Goal: Task Accomplishment & Management: Manage account settings

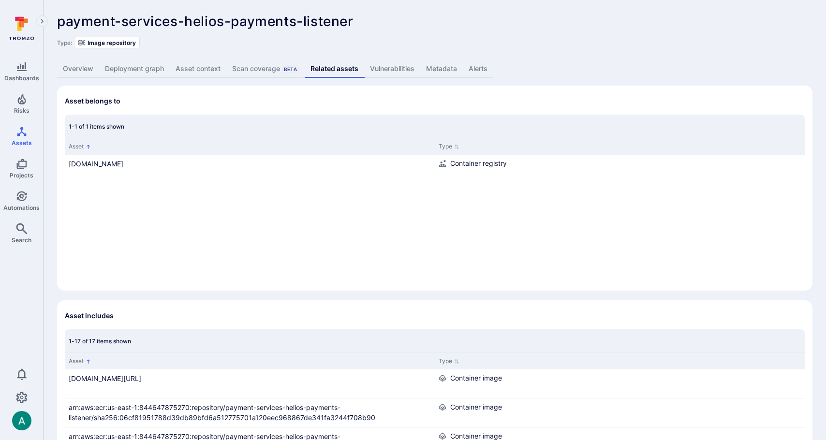
click at [86, 64] on link "Overview" at bounding box center [78, 69] width 42 height 18
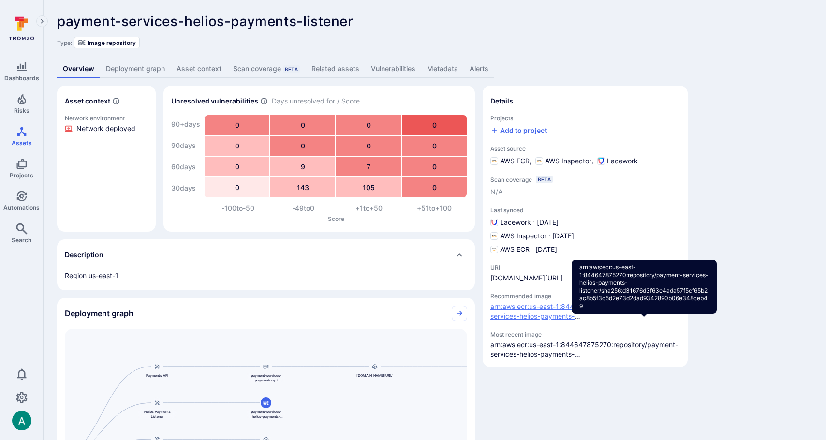
click at [535, 330] on link "arn:aws:ecr:us-east-1:844647875270:repository/payment-services-helios-payments-…" at bounding box center [645, 316] width 311 height 28
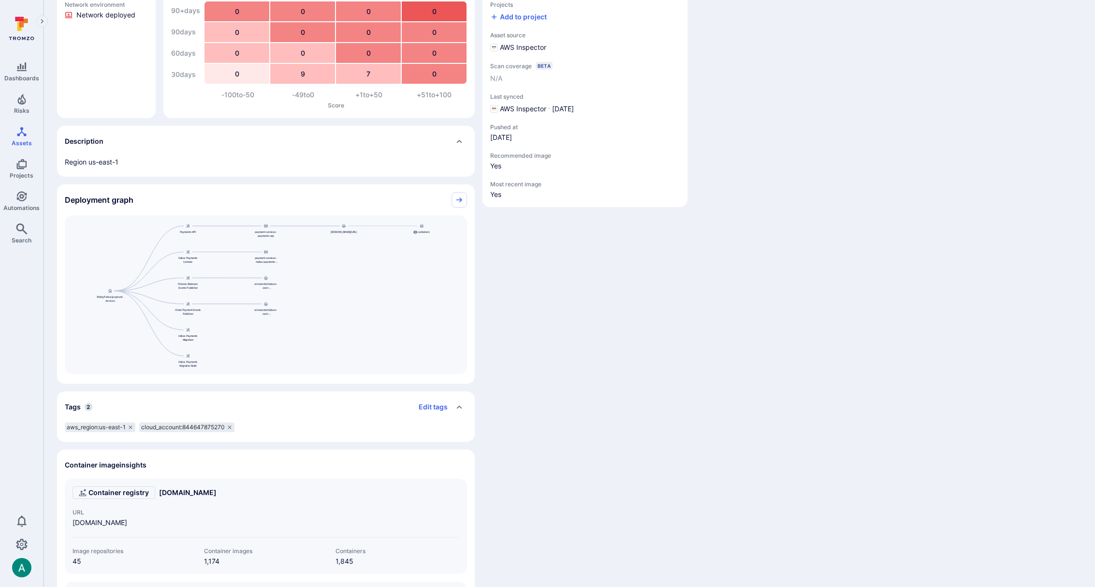
scroll to position [114, 0]
click at [18, 200] on icon "Automations" at bounding box center [21, 196] width 10 height 10
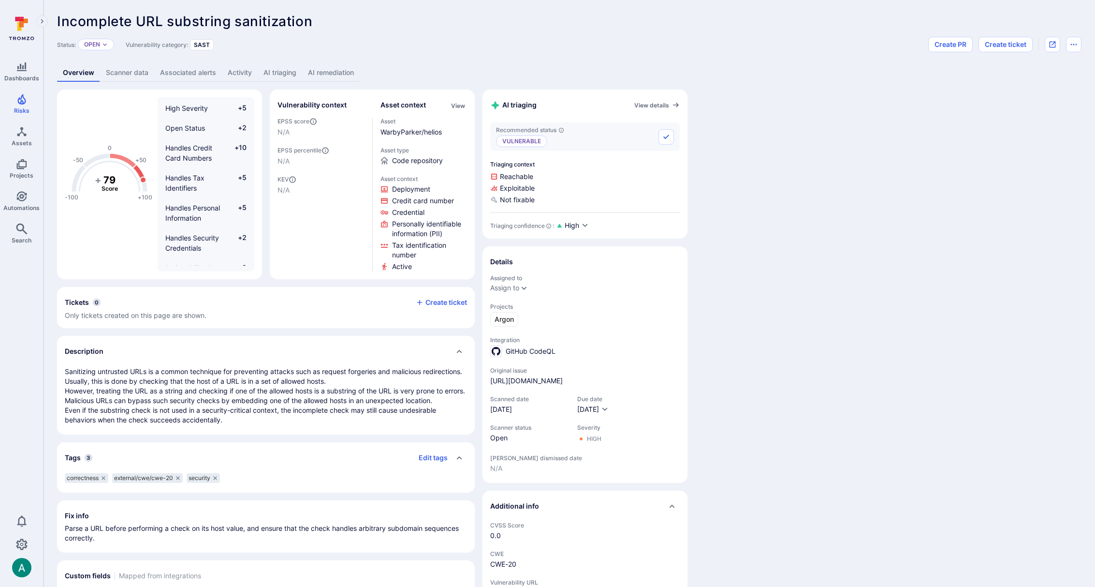
click at [326, 77] on link "AI remediation" at bounding box center [331, 73] width 58 height 18
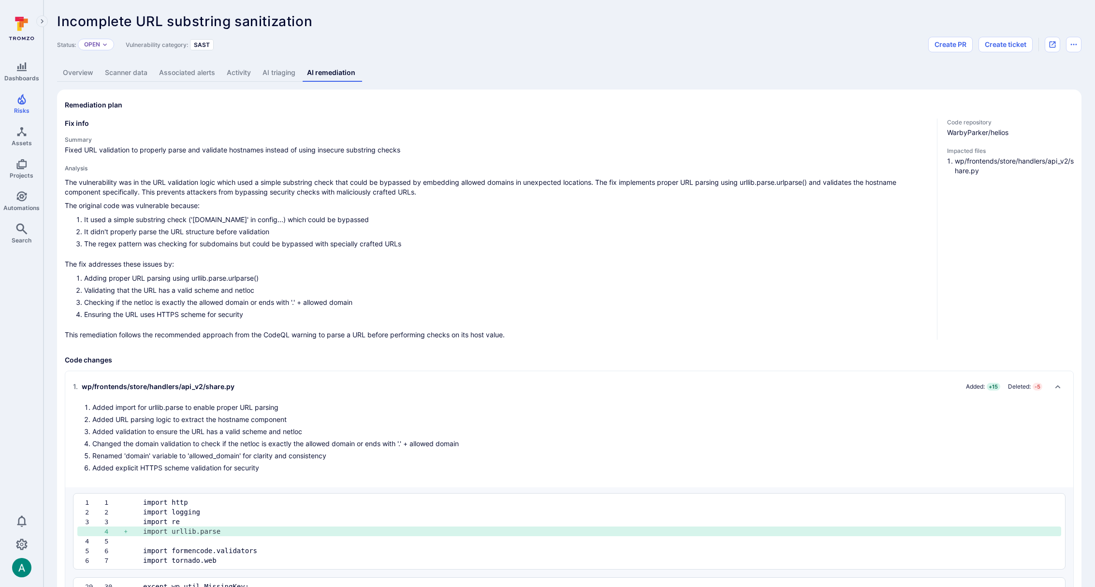
click at [84, 73] on link "Overview" at bounding box center [78, 73] width 42 height 18
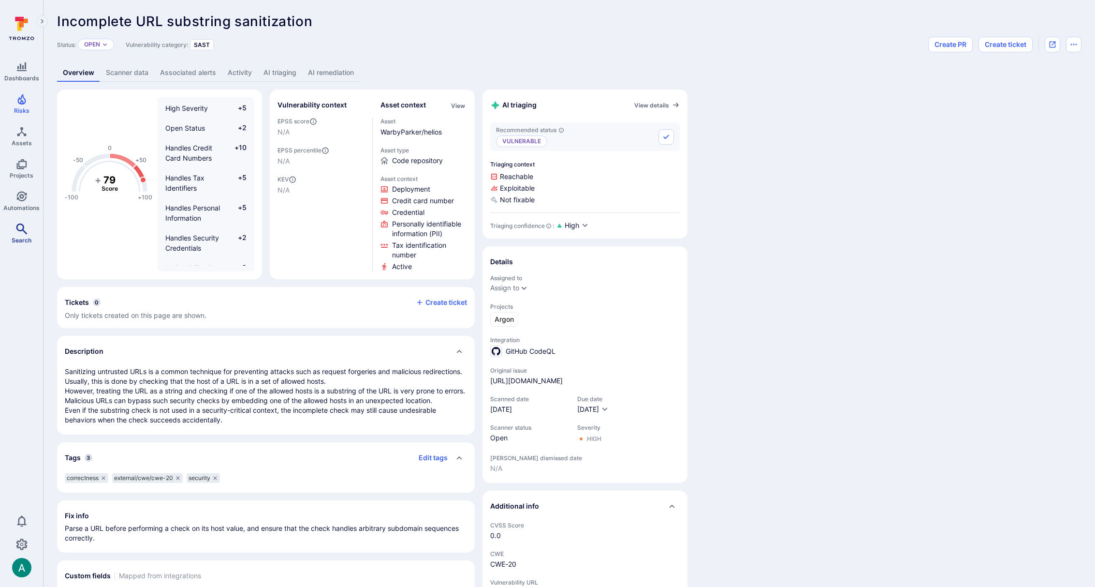
click at [25, 227] on icon "Search" at bounding box center [22, 229] width 12 height 12
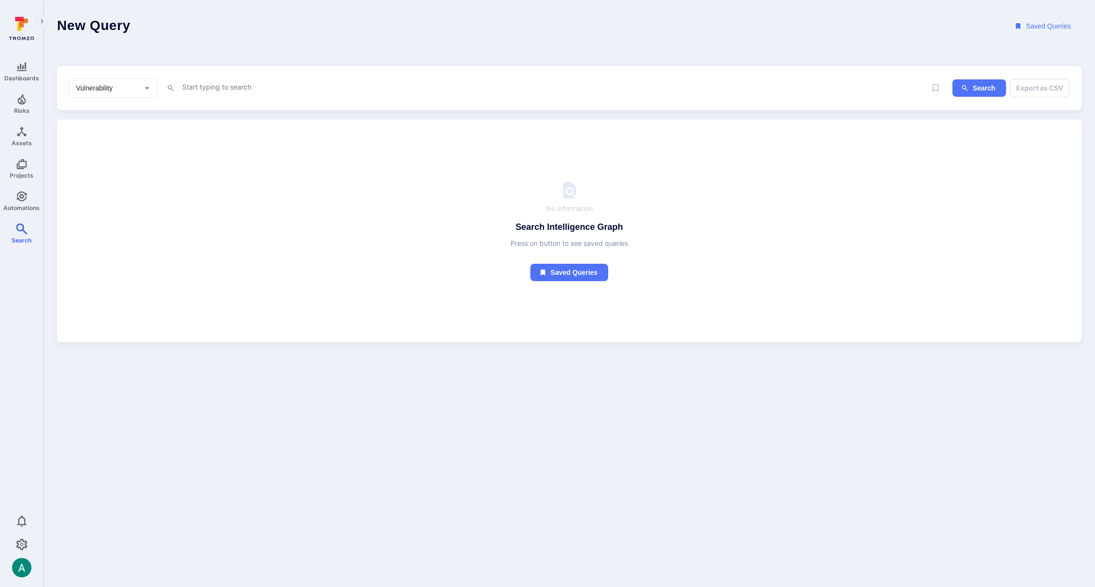
click at [191, 92] on textarea "Intelligence Graph search area" at bounding box center [525, 87] width 688 height 12
paste textarea "fin_fDaWZMCjALGP0gxE"
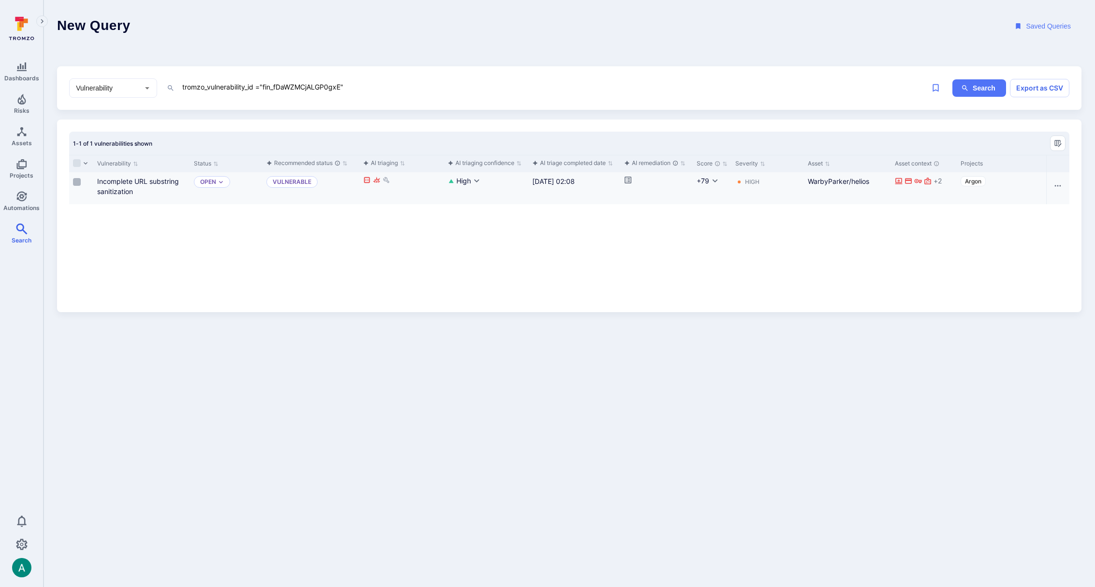
type textarea "tromzo_vulnerability_id ="fin_fDaWZMCjALGP0gxE""
click at [78, 183] on input "Select row" at bounding box center [77, 182] width 8 height 8
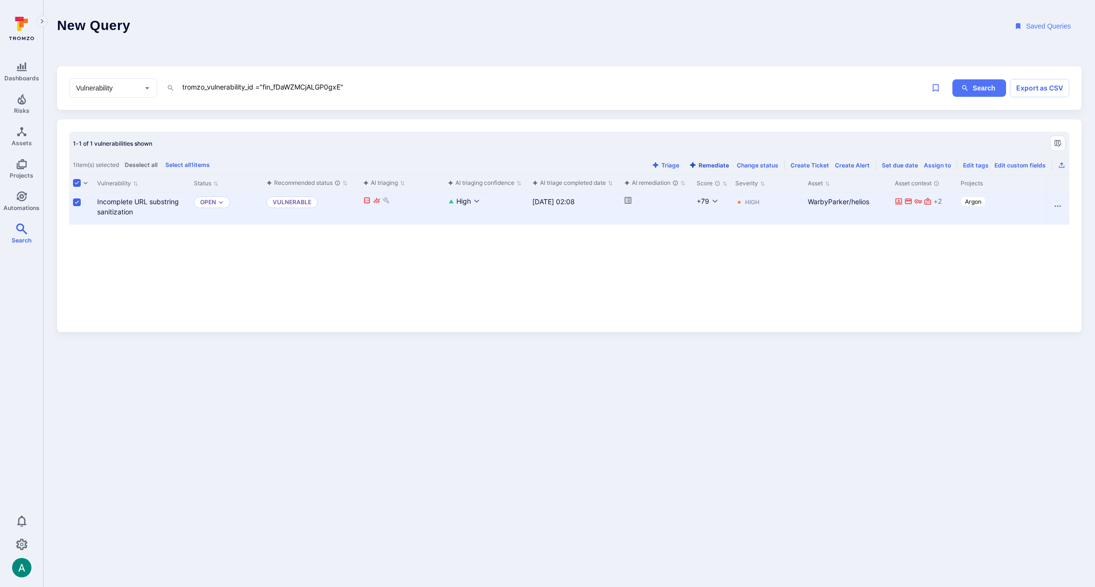
click at [709, 166] on button "Remediate" at bounding box center [709, 165] width 44 height 7
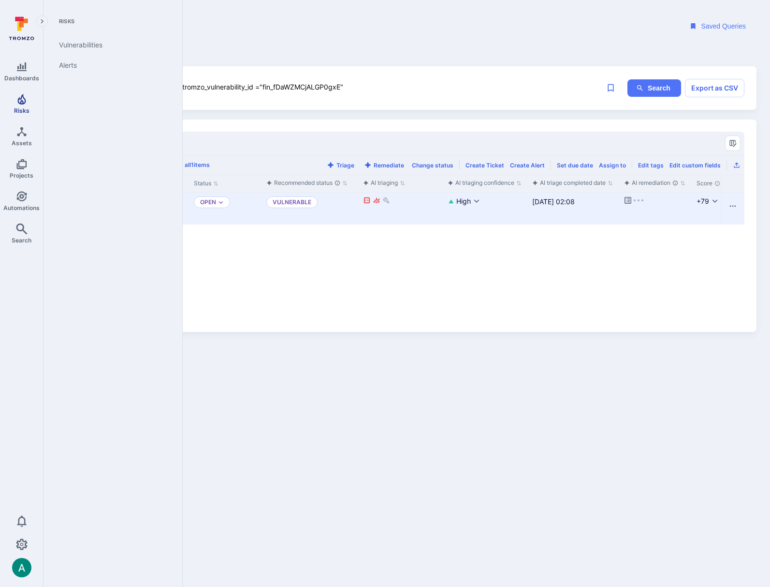
click at [12, 101] on link "Risks" at bounding box center [21, 103] width 43 height 29
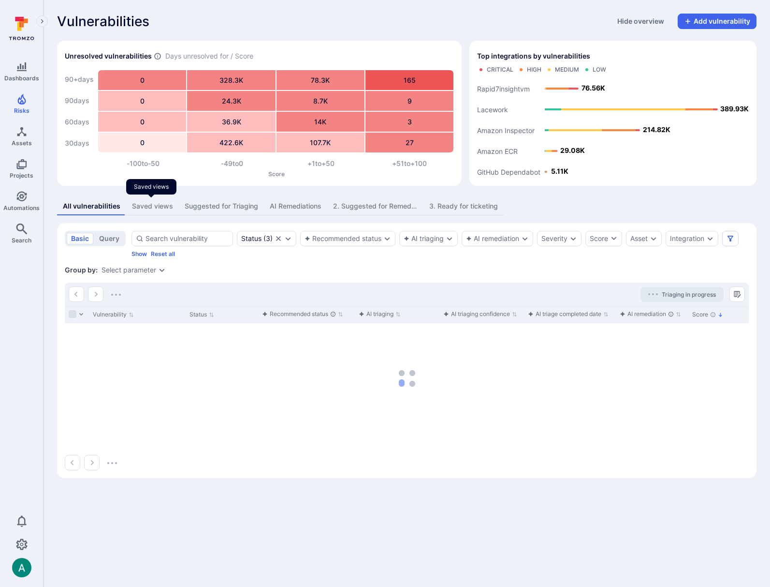
click at [139, 202] on div "Saved views" at bounding box center [152, 206] width 41 height 10
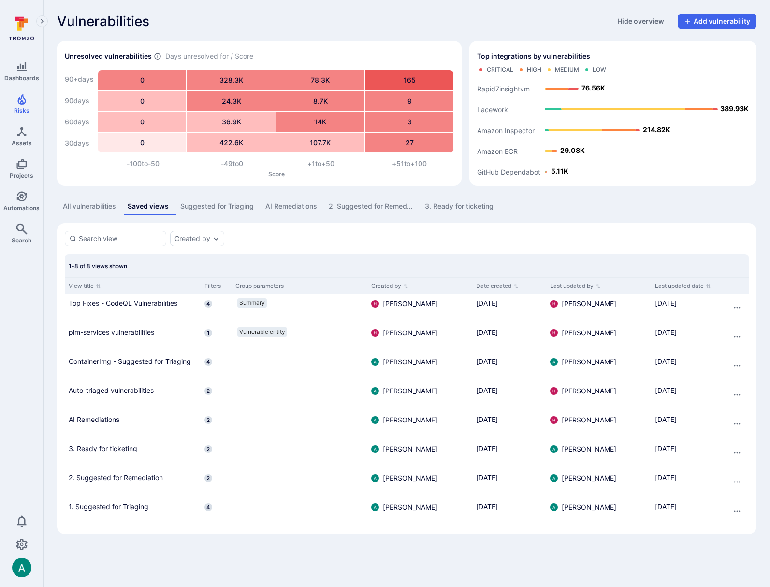
click at [109, 508] on link "1. Suggested for Triaging" at bounding box center [133, 506] width 128 height 10
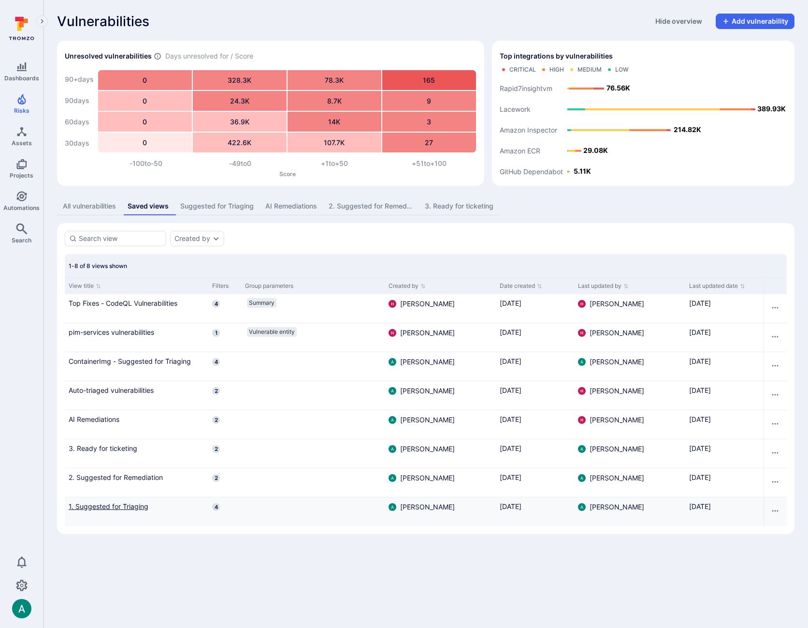
click at [133, 505] on link "1. Suggested for Triaging" at bounding box center [137, 506] width 136 height 10
click at [239, 220] on div "All vulnerabilities Saved views Suggested for Triaging AI Remediations 2. Sugge…" at bounding box center [426, 365] width 738 height 337
drag, startPoint x: 241, startPoint y: 203, endPoint x: 290, endPoint y: 331, distance: 137.0
click at [241, 203] on div "Suggested for Triaging" at bounding box center [216, 206] width 73 height 10
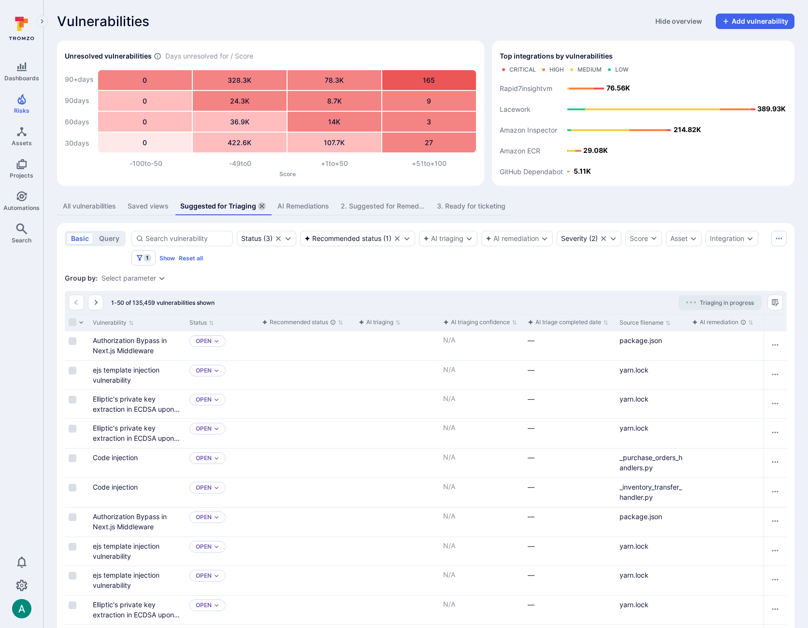
click at [261, 204] on icon "assets tabs" at bounding box center [262, 206] width 8 height 8
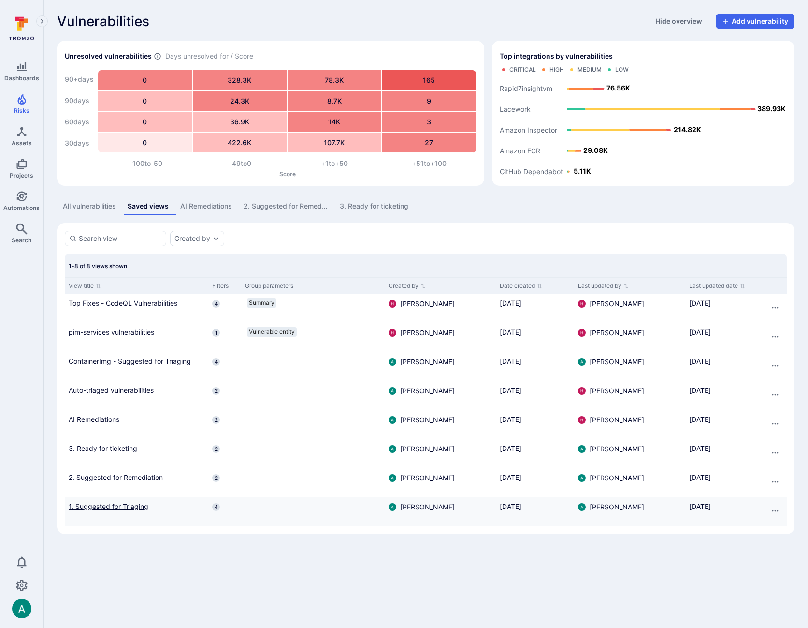
click at [111, 506] on link "1. Suggested for Triaging" at bounding box center [137, 506] width 136 height 10
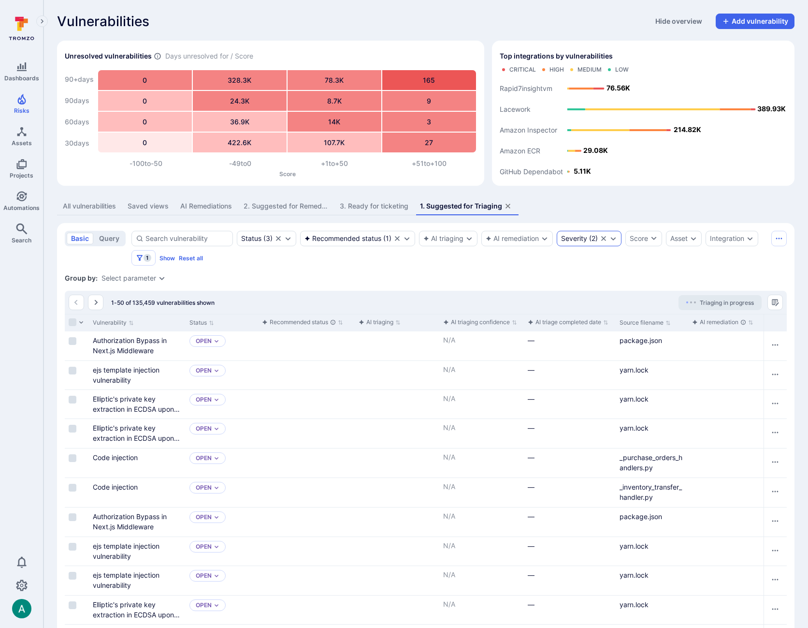
click at [617, 236] on icon "Expand dropdown" at bounding box center [614, 239] width 8 height 8
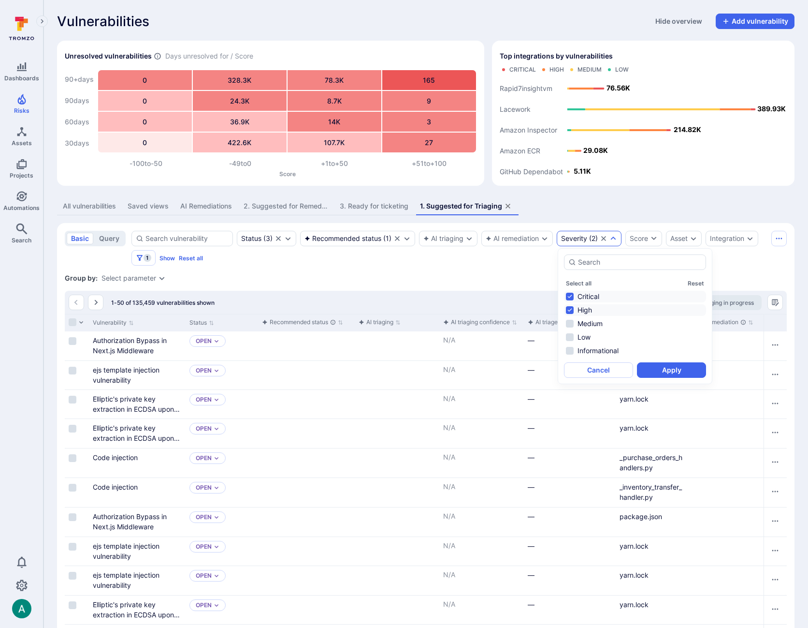
click at [506, 277] on div "Group by: Select parameter" at bounding box center [426, 278] width 722 height 10
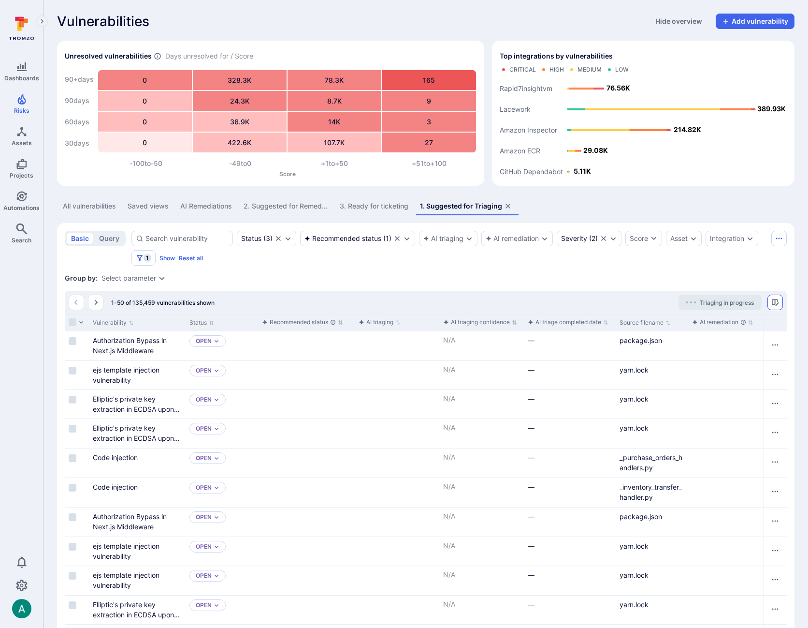
click at [779, 301] on icon "Manage columns" at bounding box center [776, 302] width 8 height 8
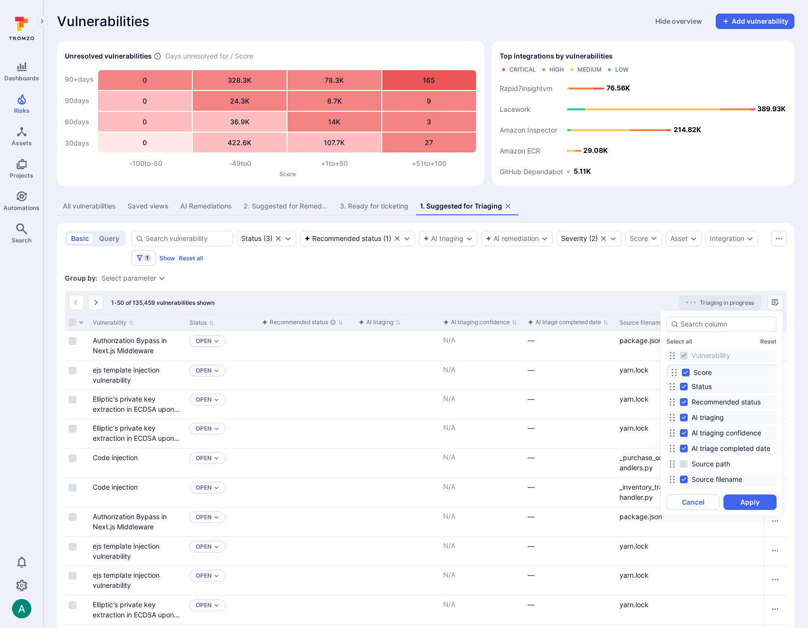
drag, startPoint x: 673, startPoint y: 412, endPoint x: 675, endPoint y: 372, distance: 39.7
click at [675, 372] on icon at bounding box center [675, 372] width 8 height 8
click at [739, 502] on button "Apply" at bounding box center [750, 501] width 53 height 15
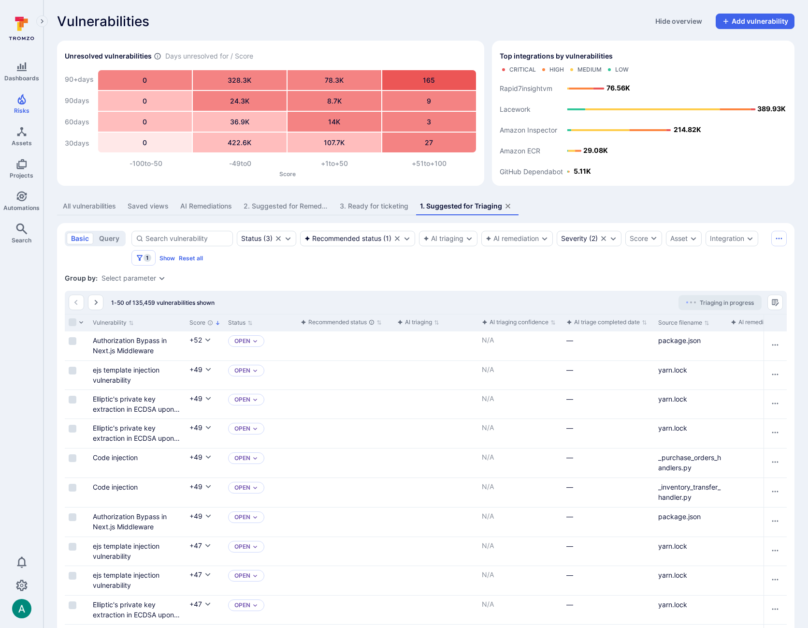
click at [724, 299] on span "Triaging in progress" at bounding box center [727, 302] width 54 height 7
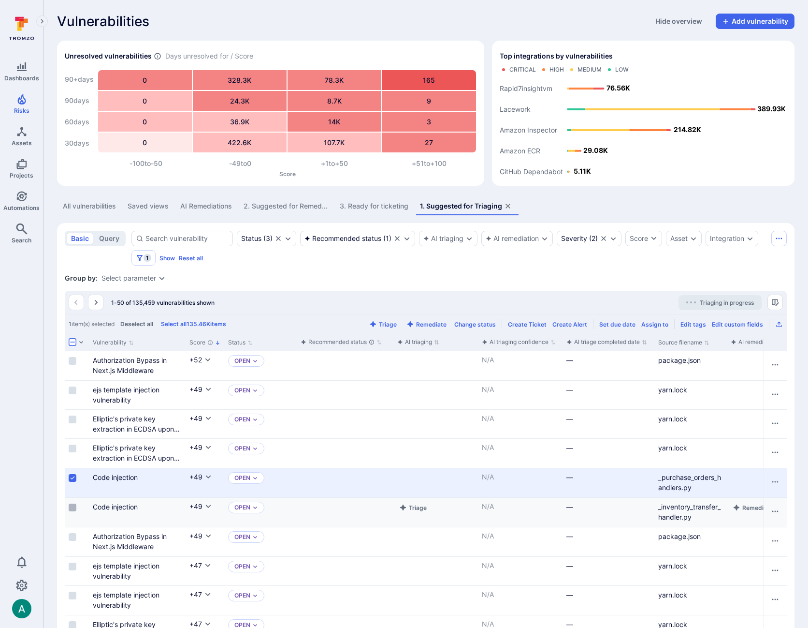
click at [70, 508] on input "Select row" at bounding box center [73, 507] width 8 height 8
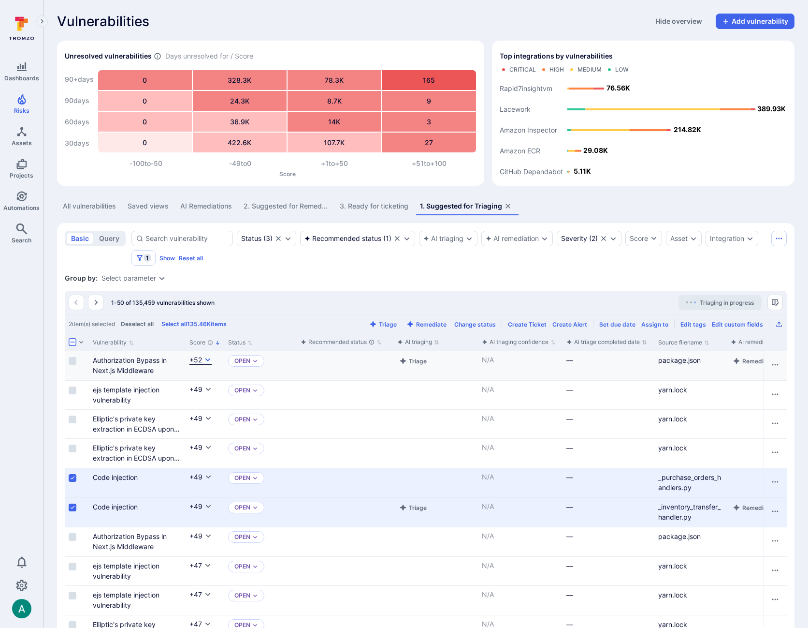
click at [207, 355] on button "+52" at bounding box center [201, 360] width 22 height 10
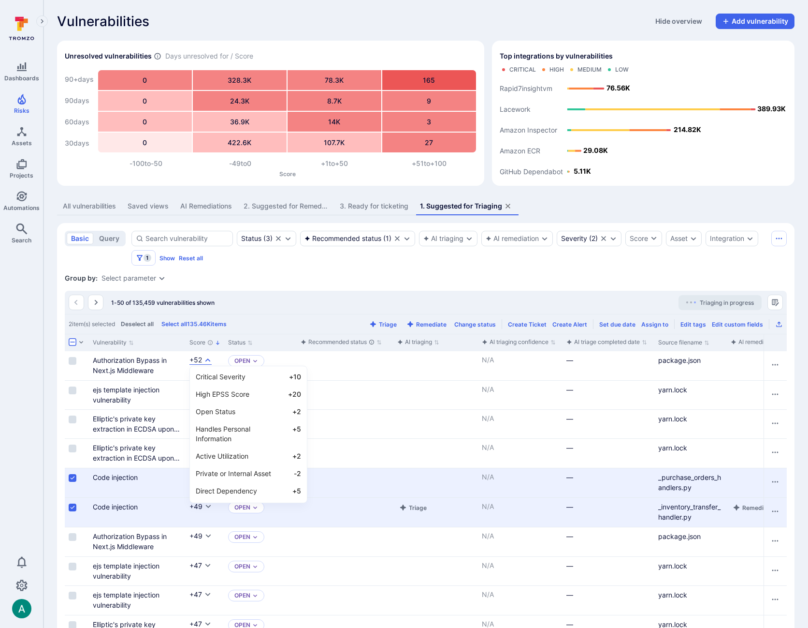
click at [207, 358] on div at bounding box center [404, 314] width 808 height 628
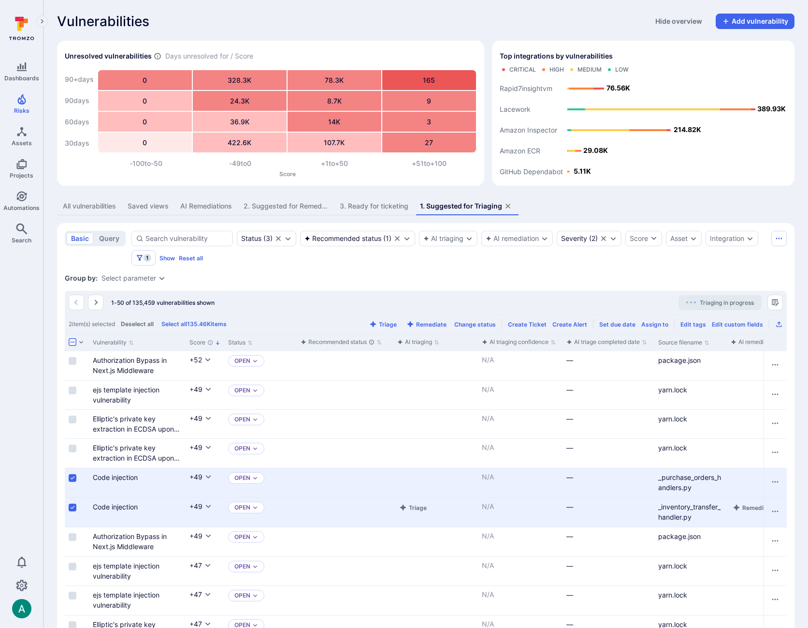
click at [95, 206] on div "All vulnerabilities" at bounding box center [89, 206] width 53 height 10
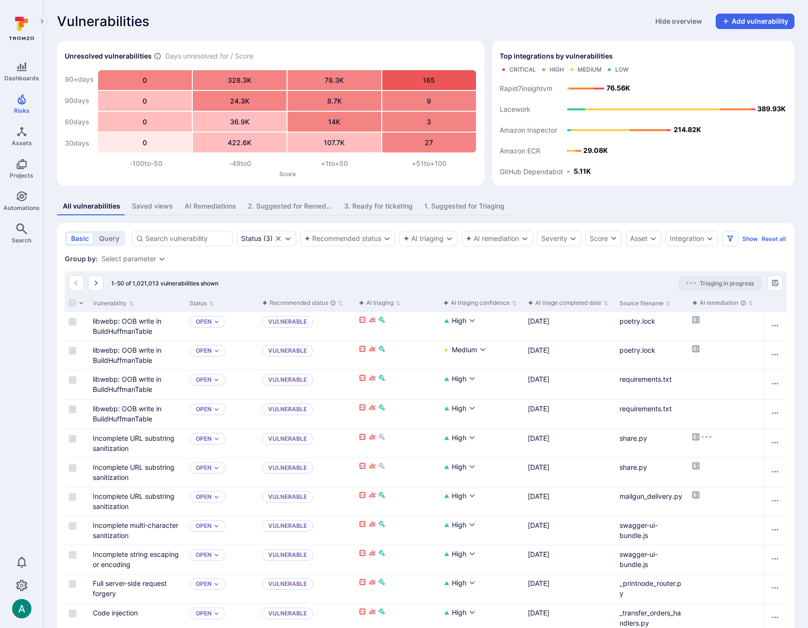
click at [144, 207] on div "Saved views" at bounding box center [152, 206] width 41 height 10
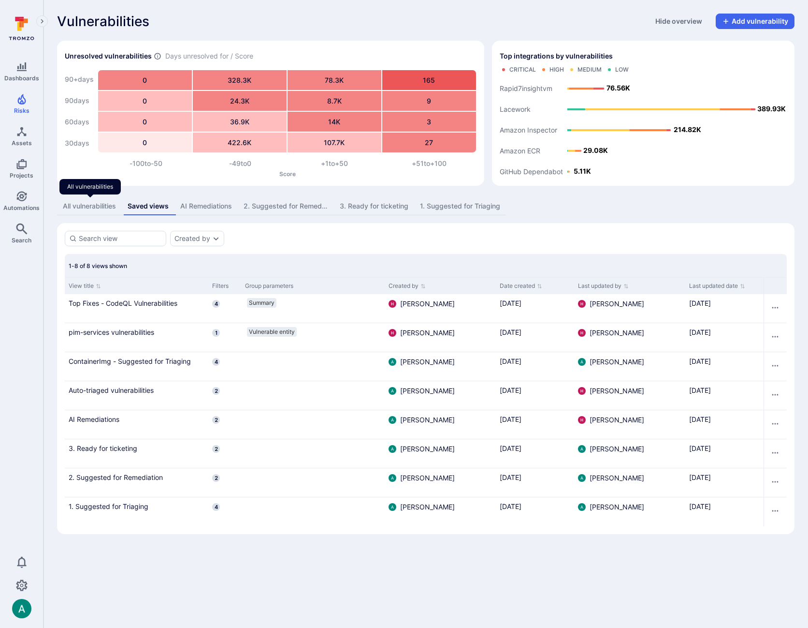
click at [92, 207] on div "All vulnerabilities" at bounding box center [89, 206] width 53 height 10
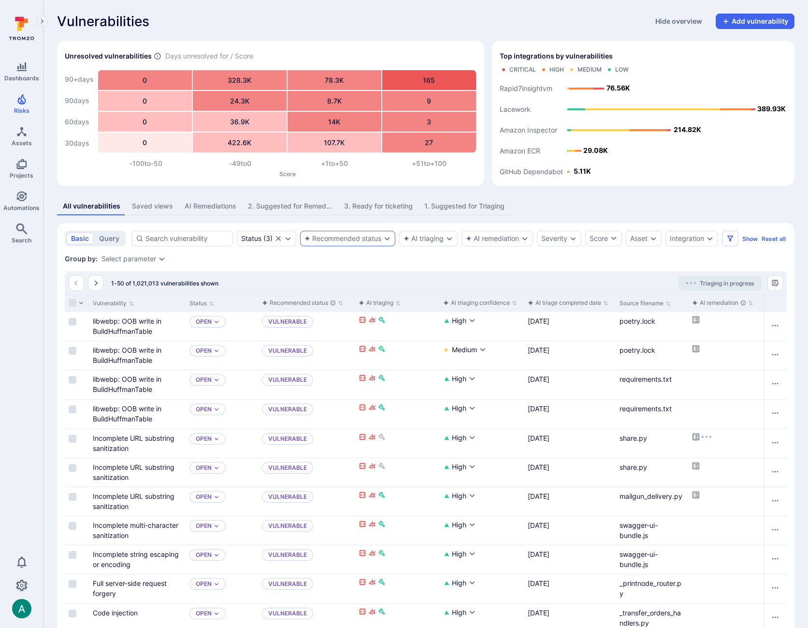
click at [329, 235] on div "Recommended status" at bounding box center [343, 239] width 77 height 8
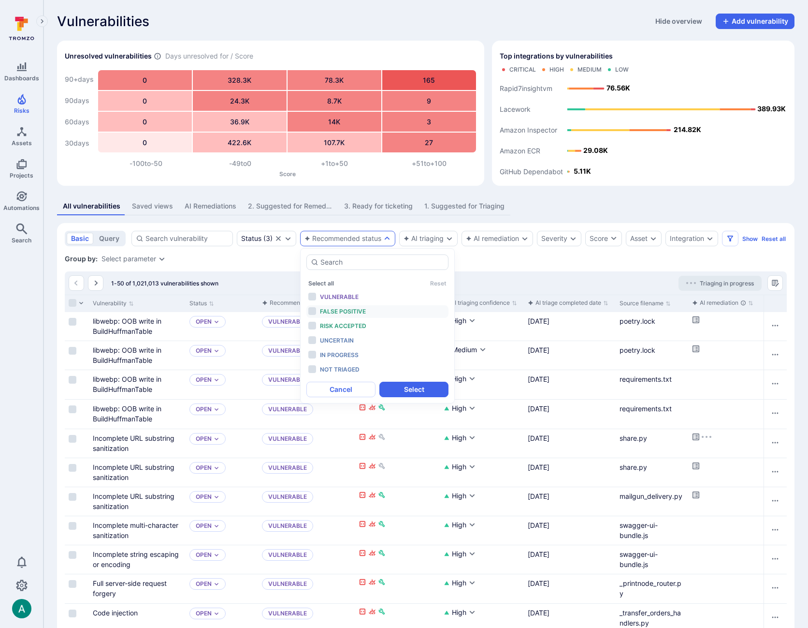
click at [331, 312] on span "False positive" at bounding box center [343, 311] width 46 height 7
click at [332, 325] on span "Risk accepted" at bounding box center [343, 325] width 46 height 7
click at [414, 389] on button "Select" at bounding box center [414, 389] width 69 height 15
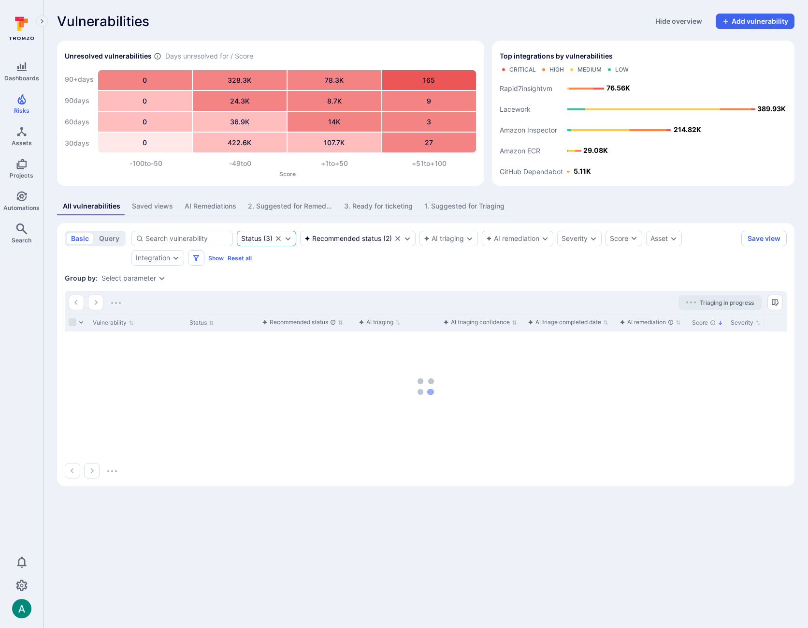
click at [288, 238] on icon "Expand dropdown" at bounding box center [288, 239] width 8 height 8
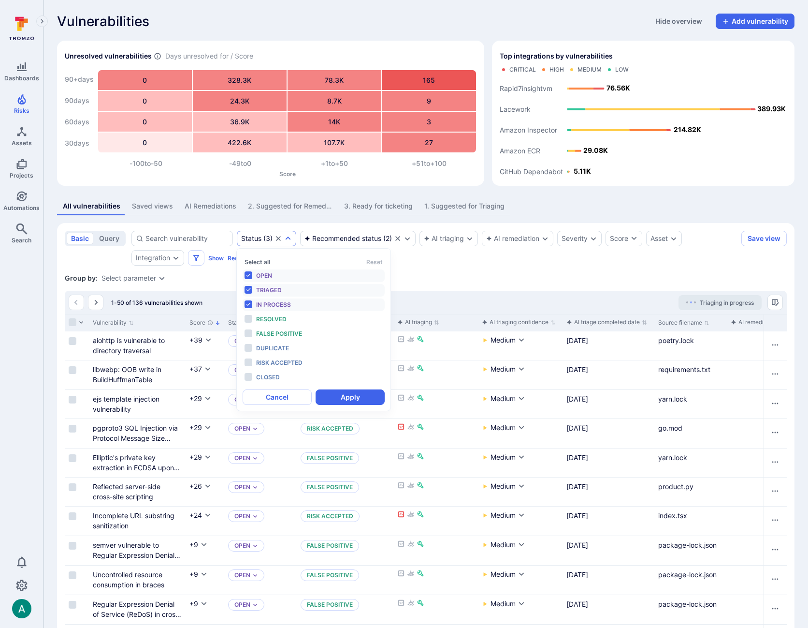
scroll to position [8, 0]
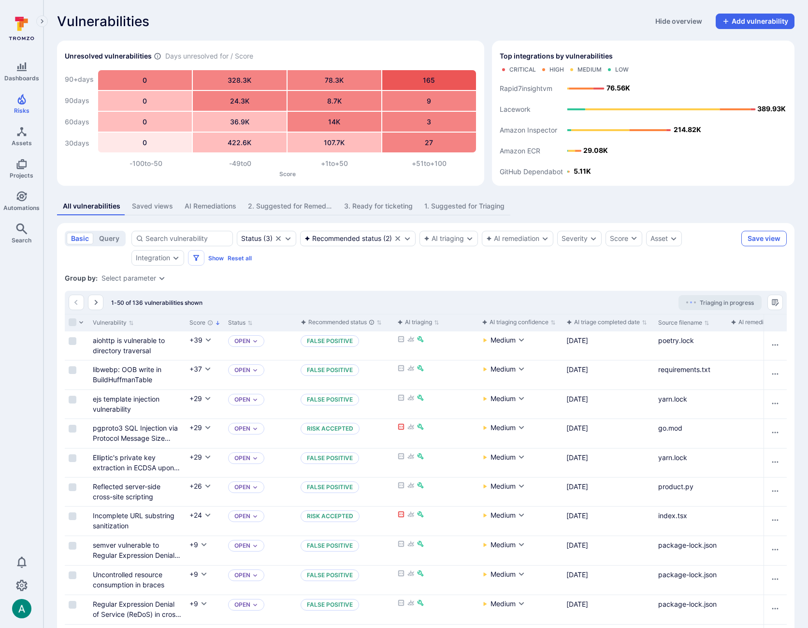
click at [755, 242] on button "Save view" at bounding box center [764, 238] width 45 height 15
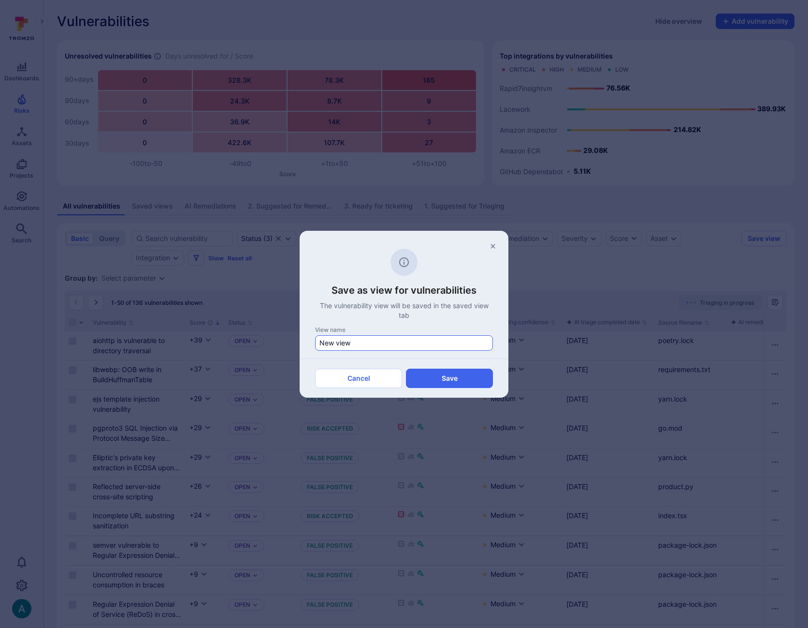
click at [385, 338] on input "New view" at bounding box center [404, 343] width 169 height 10
type input "4. Suggested for closure"
click at [469, 382] on button "Save" at bounding box center [449, 377] width 87 height 19
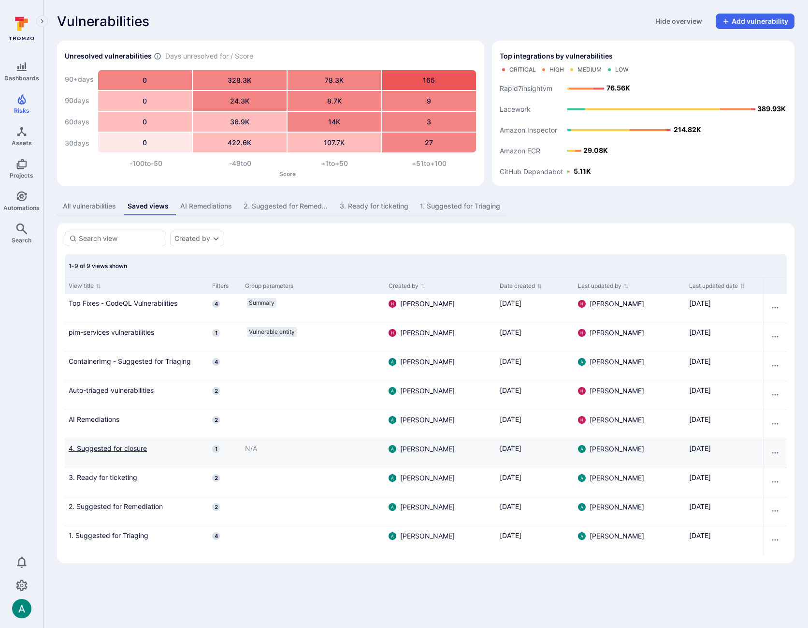
click at [83, 444] on link "4. Suggested for closure" at bounding box center [137, 448] width 136 height 10
